Goal: Find specific page/section

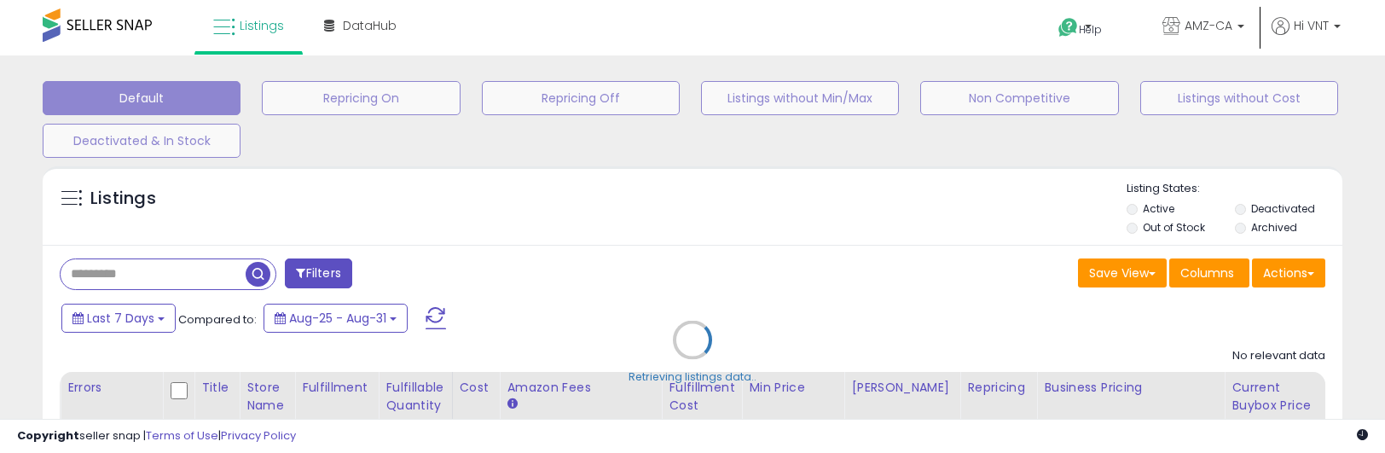
type input "**********"
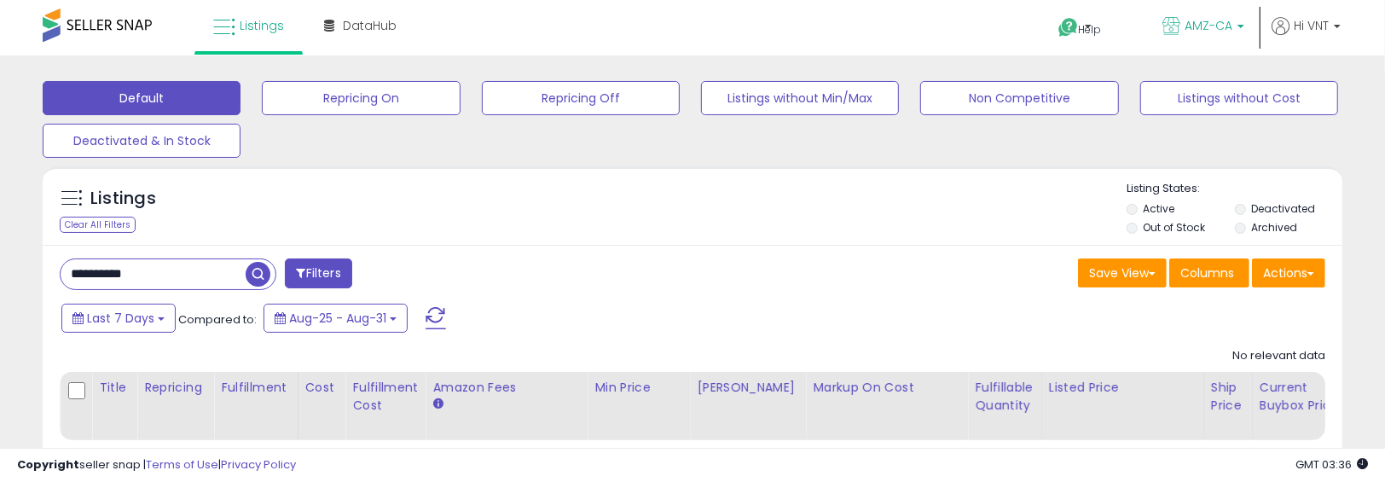
click at [1216, 26] on span "AMZ-CA" at bounding box center [1209, 25] width 48 height 17
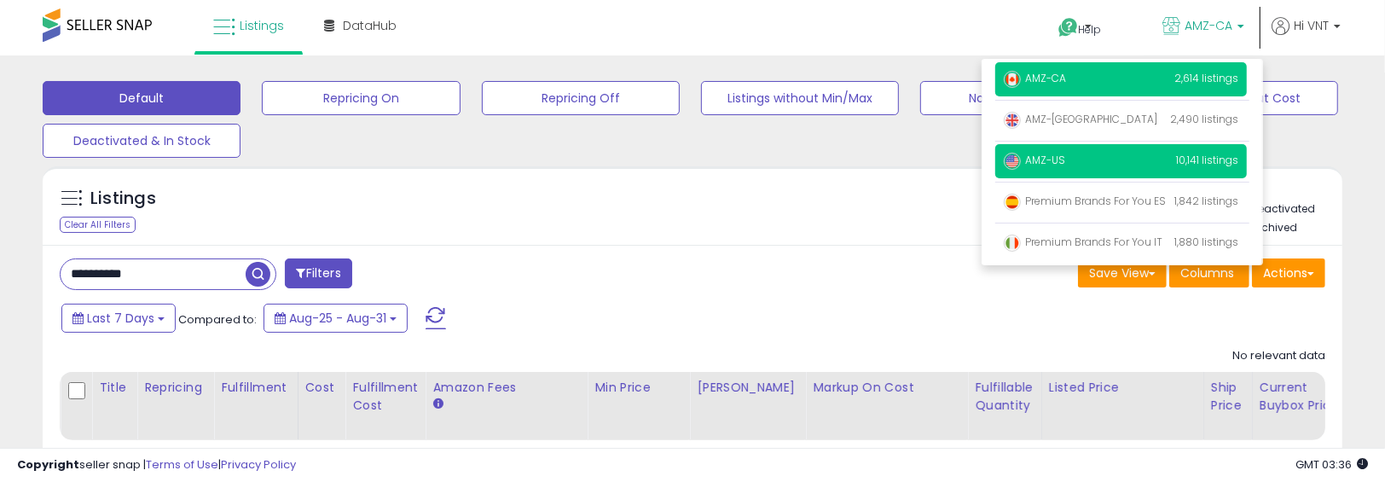
click at [1055, 156] on span "AMZ-US" at bounding box center [1034, 160] width 61 height 14
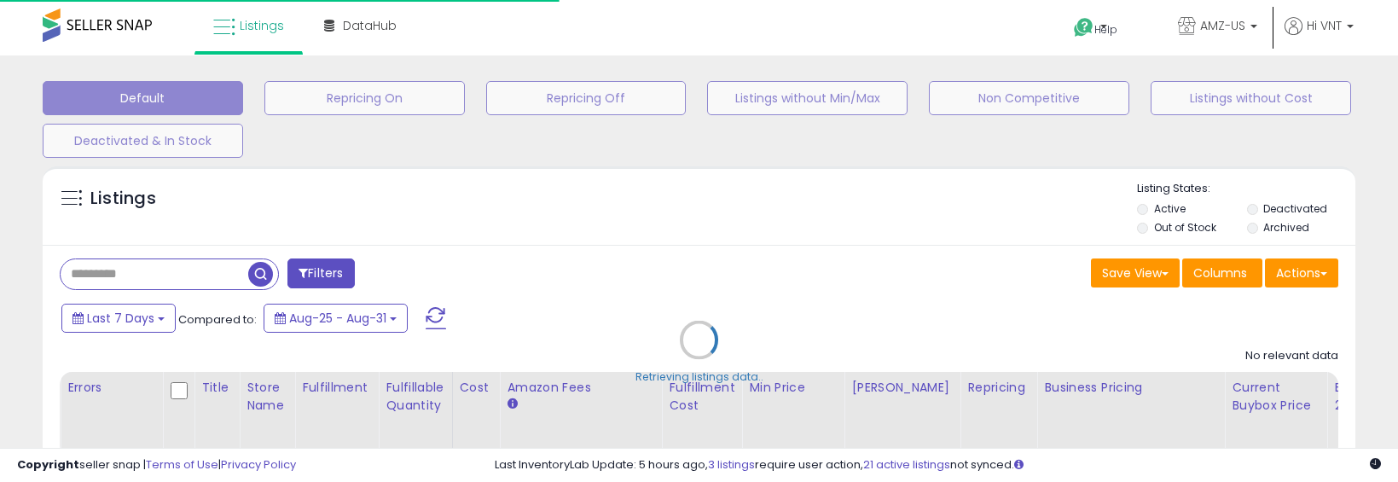
type input "**********"
